Goal: Check status: Check status

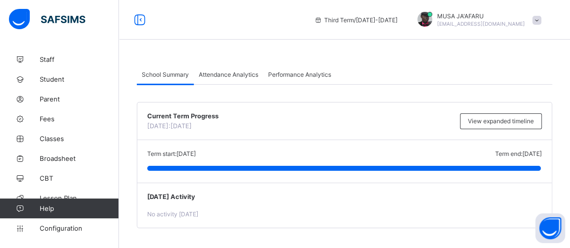
click at [276, 163] on div "Term start: 5th May, 2025 Term end: 8th August, 2025 Today: 10 February, 2023" at bounding box center [344, 161] width 415 height 43
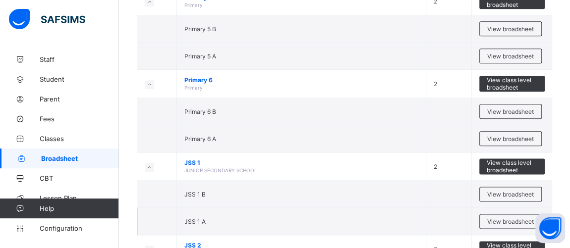
scroll to position [601, 0]
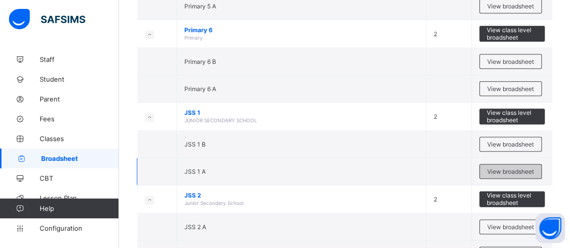
click at [512, 168] on span "View broadsheet" at bounding box center [511, 171] width 47 height 7
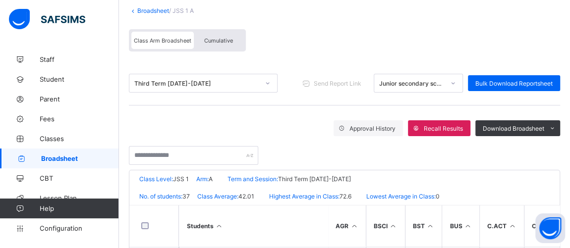
scroll to position [75, 0]
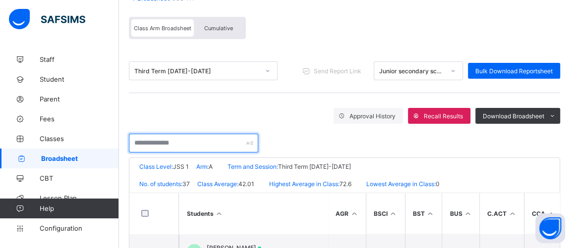
drag, startPoint x: 172, startPoint y: 143, endPoint x: 190, endPoint y: 148, distance: 19.6
click at [172, 142] on input "text" at bounding box center [193, 143] width 129 height 19
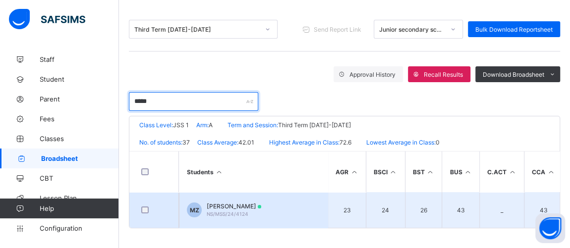
type input "*****"
click at [238, 204] on span "[PERSON_NAME]" at bounding box center [234, 206] width 55 height 7
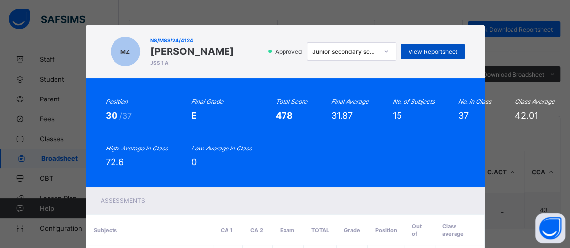
click at [429, 56] on span "View Reportsheet" at bounding box center [433, 51] width 49 height 7
drag, startPoint x: 446, startPoint y: 217, endPoint x: 297, endPoint y: 4, distance: 259.5
click at [447, 215] on div "Assessments" at bounding box center [285, 200] width 399 height 27
click at [457, 212] on div "Assessments" at bounding box center [285, 200] width 399 height 27
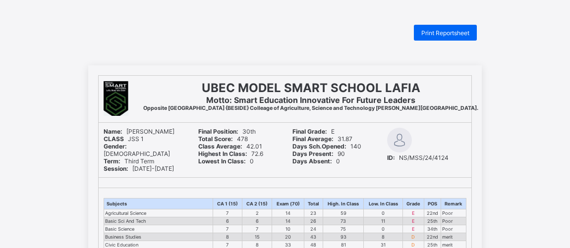
scroll to position [16, 0]
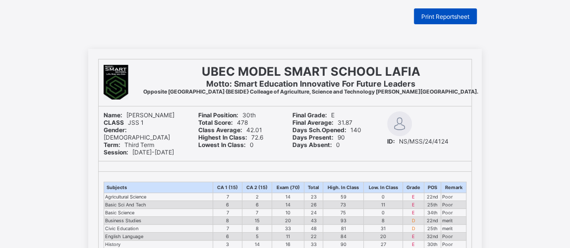
click at [441, 17] on span "Print Reportsheet" at bounding box center [446, 16] width 48 height 7
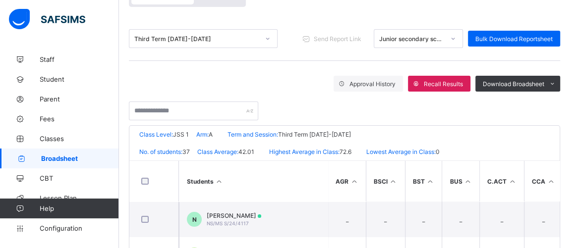
scroll to position [61, 0]
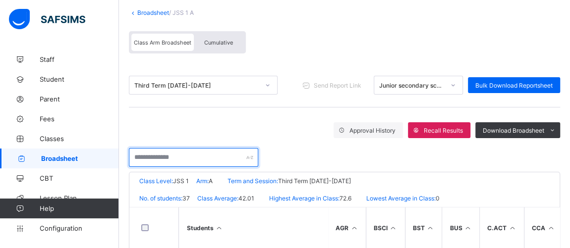
click at [190, 156] on input "text" at bounding box center [193, 157] width 129 height 19
type input "*****"
click at [144, 155] on input "*****" at bounding box center [193, 157] width 129 height 19
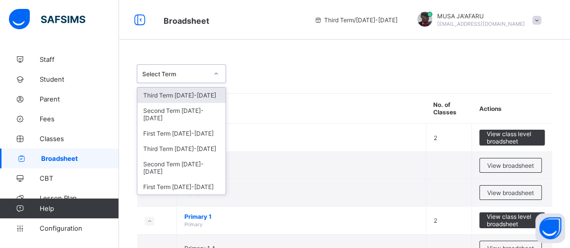
click at [181, 93] on div "Third Term [DATE]-[DATE]" at bounding box center [181, 95] width 88 height 15
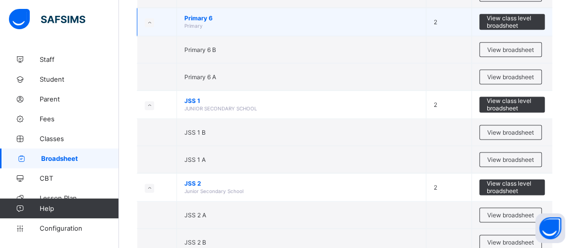
scroll to position [676, 0]
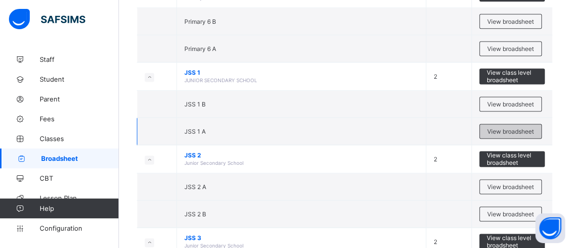
click at [497, 128] on span "View broadsheet" at bounding box center [511, 131] width 47 height 7
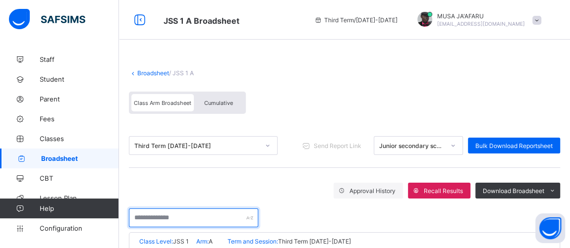
click at [175, 219] on input "text" at bounding box center [193, 218] width 129 height 19
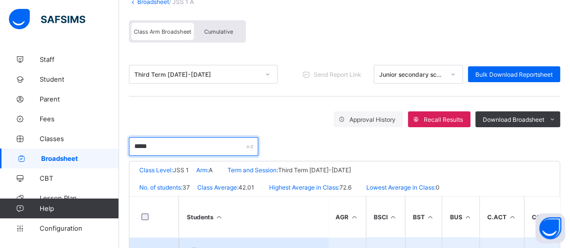
scroll to position [119, 0]
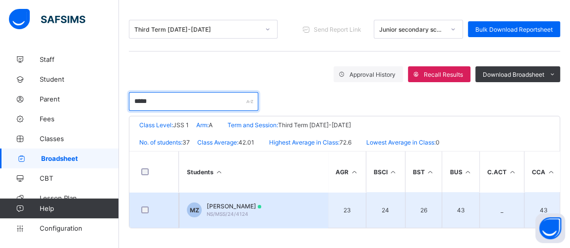
type input "*****"
click at [236, 205] on span "[PERSON_NAME]" at bounding box center [234, 206] width 55 height 7
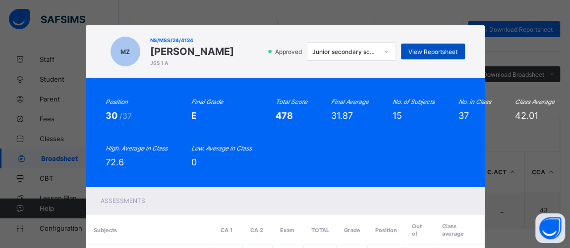
click at [435, 52] on span "View Reportsheet" at bounding box center [433, 51] width 49 height 7
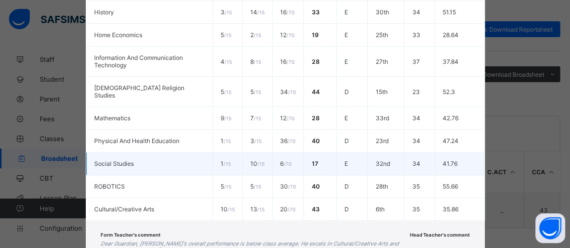
scroll to position [460, 0]
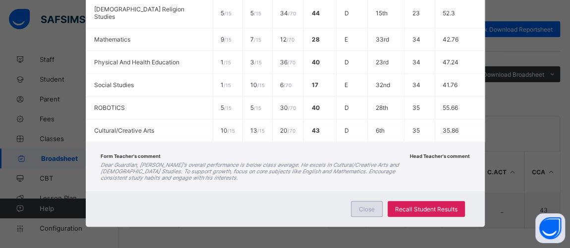
click at [359, 207] on span "Close" at bounding box center [367, 209] width 16 height 7
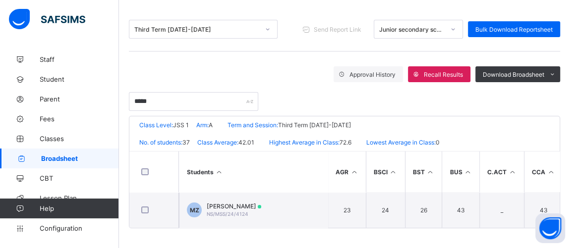
click at [38, 160] on icon at bounding box center [21, 158] width 40 height 7
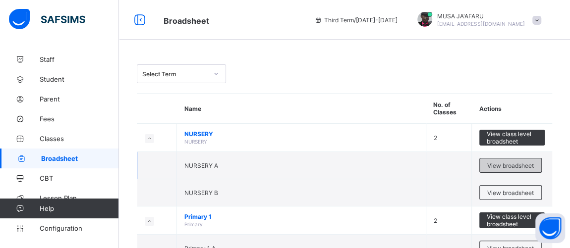
click at [528, 163] on span "View broadsheet" at bounding box center [511, 165] width 47 height 7
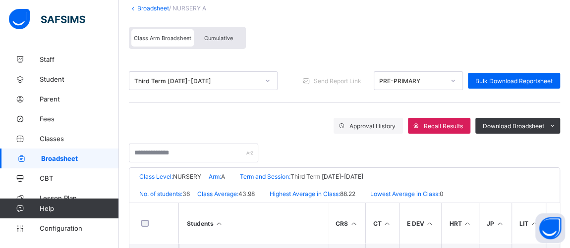
scroll to position [75, 0]
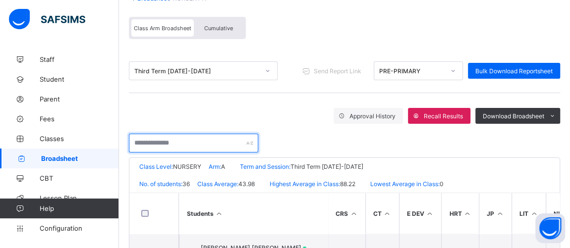
click at [167, 145] on input "text" at bounding box center [193, 143] width 129 height 19
type input "*****"
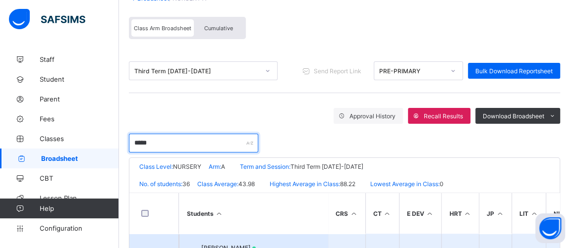
scroll to position [119, 0]
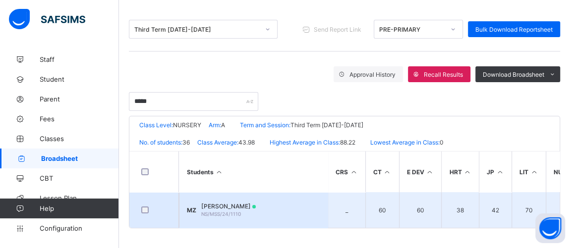
click at [235, 205] on span "[PERSON_NAME]" at bounding box center [228, 206] width 55 height 7
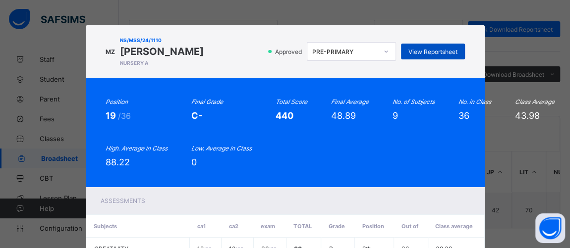
click at [433, 51] on span "View Reportsheet" at bounding box center [433, 51] width 49 height 7
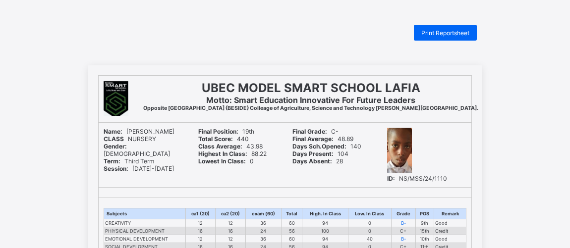
click at [434, 29] on span "Print Reportsheet" at bounding box center [446, 32] width 48 height 7
